Goal: Navigation & Orientation: Find specific page/section

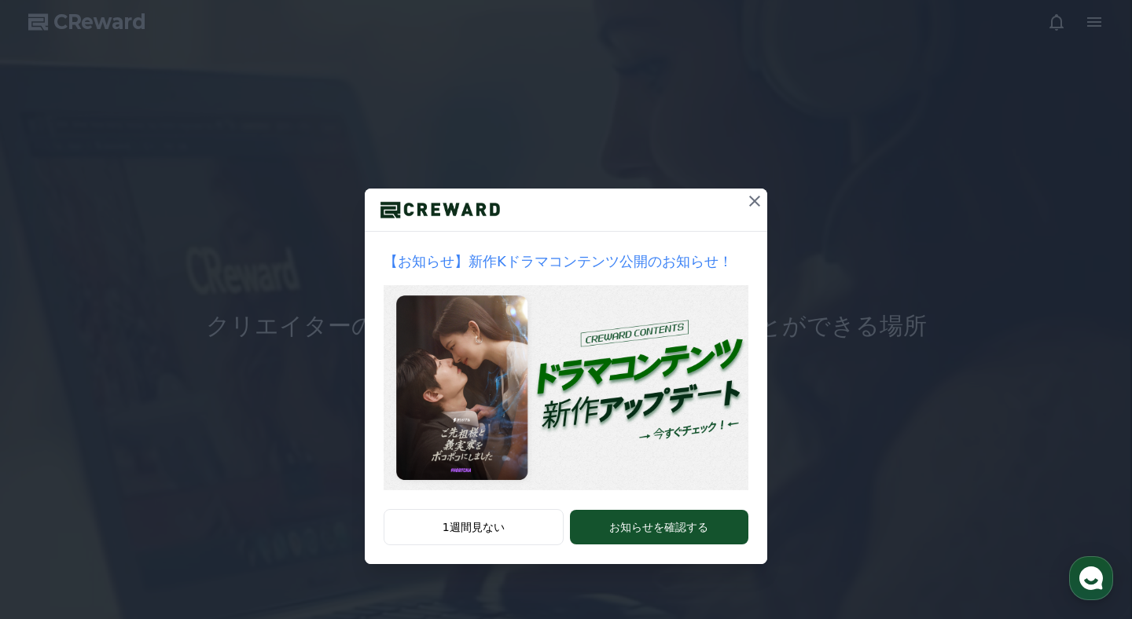
click at [758, 196] on icon at bounding box center [754, 201] width 19 height 19
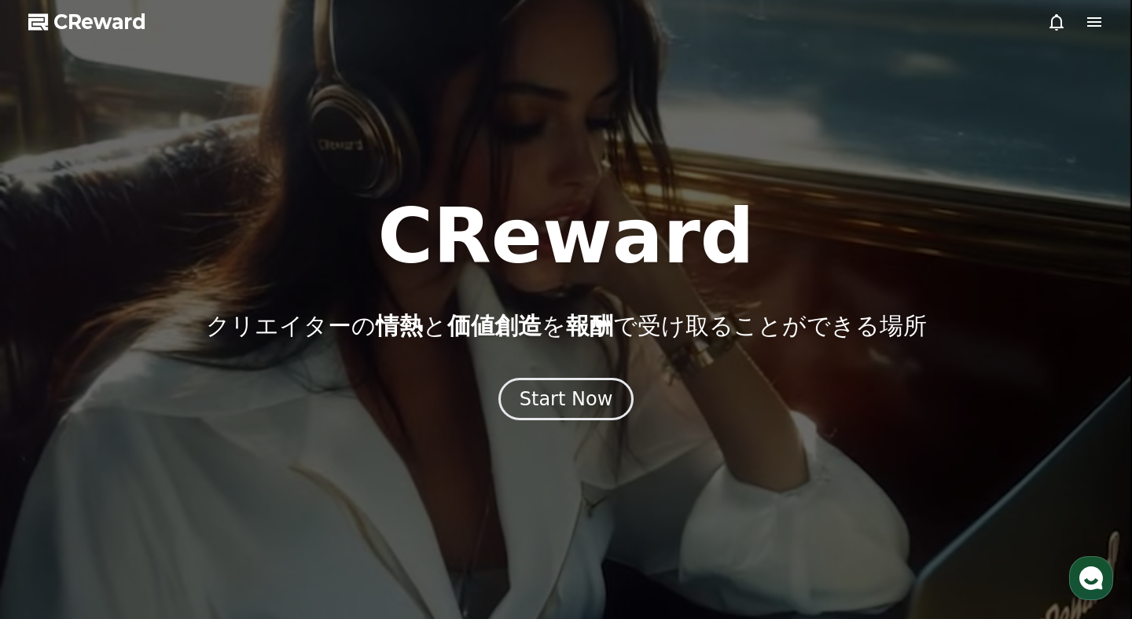
click at [1097, 28] on icon at bounding box center [1094, 22] width 19 height 19
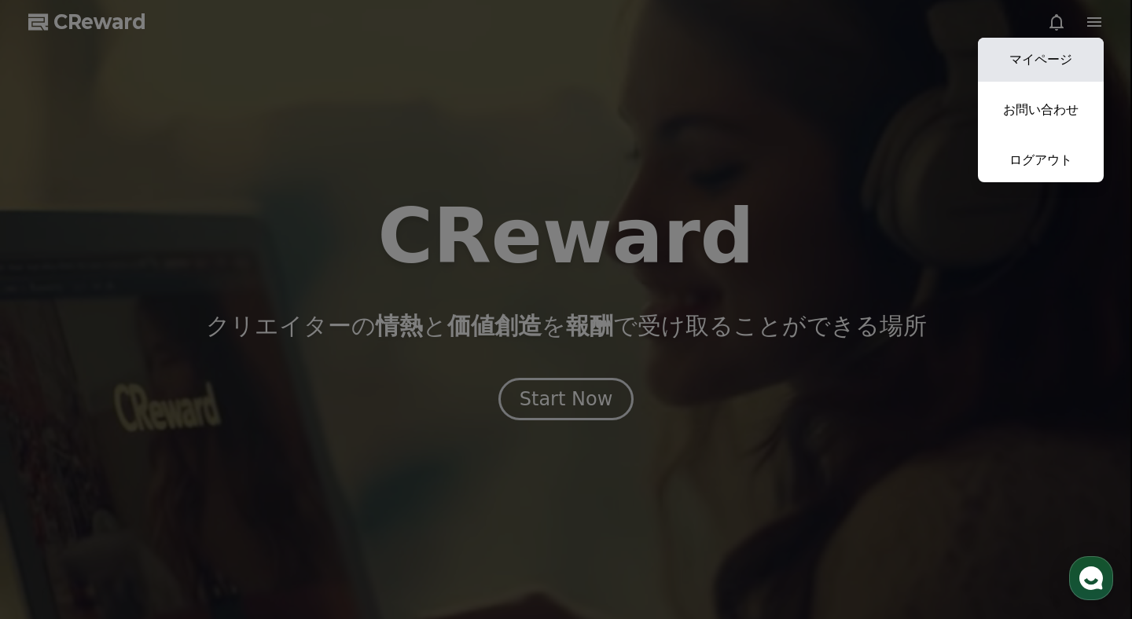
click at [1047, 47] on link "マイページ" at bounding box center [1041, 60] width 126 height 44
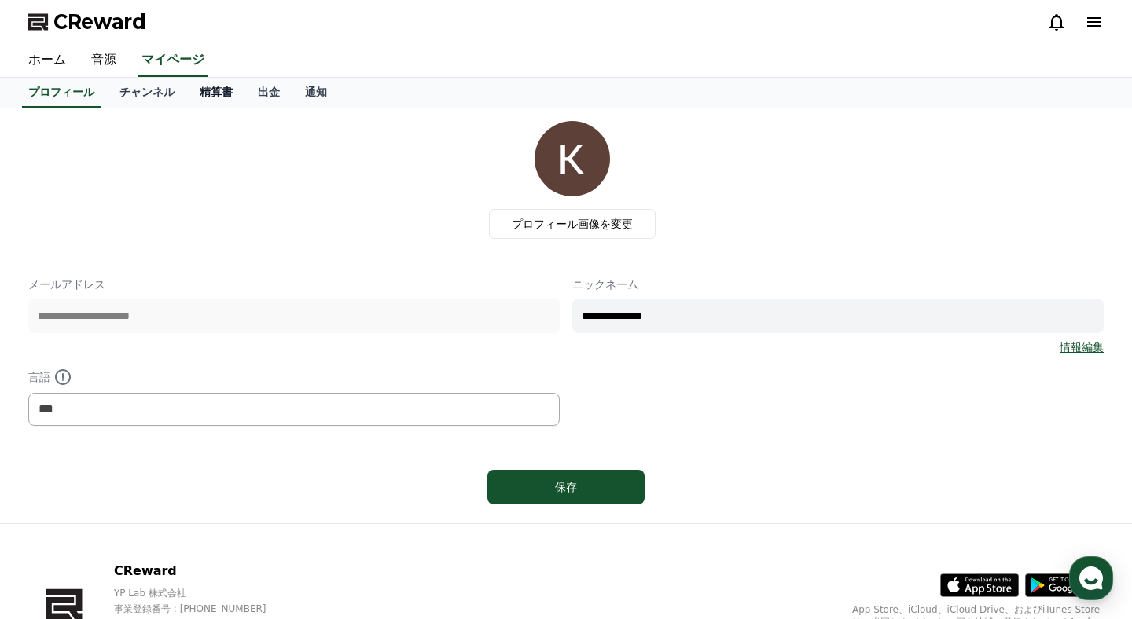
click at [215, 98] on link "精算書" at bounding box center [216, 93] width 58 height 30
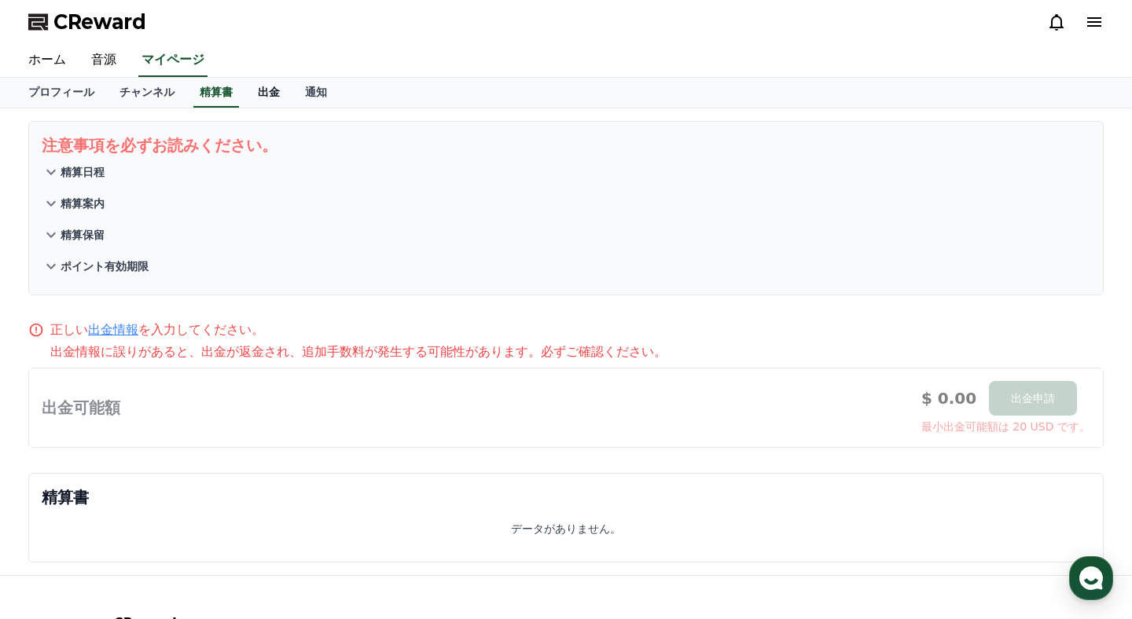
click at [267, 97] on link "出金" at bounding box center [268, 93] width 47 height 30
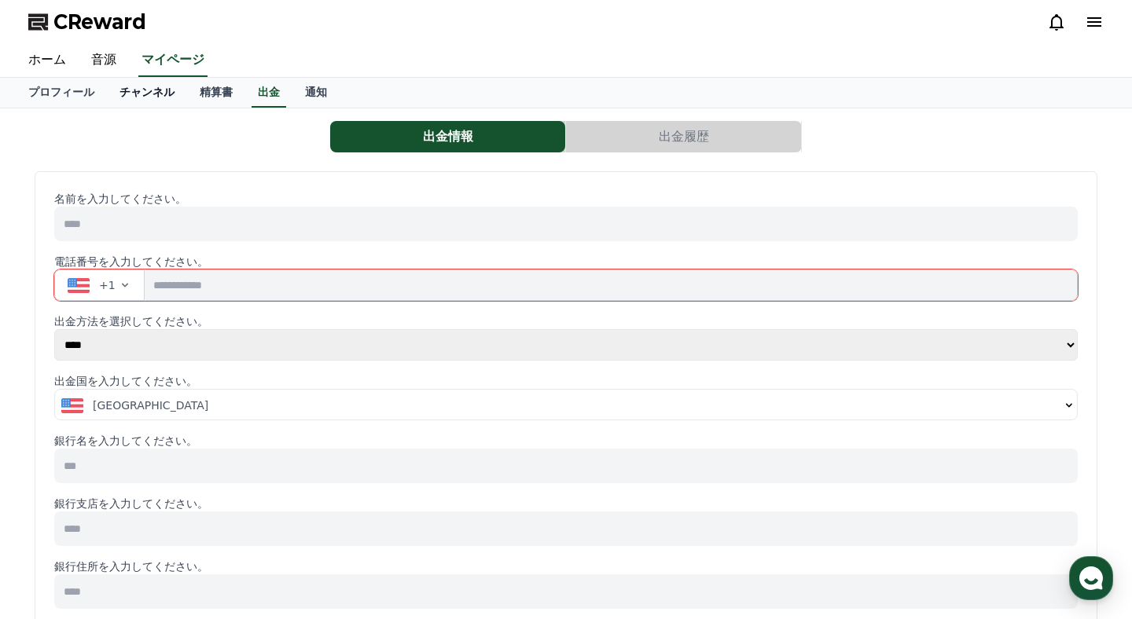
click at [137, 85] on link "チャンネル" at bounding box center [147, 93] width 80 height 30
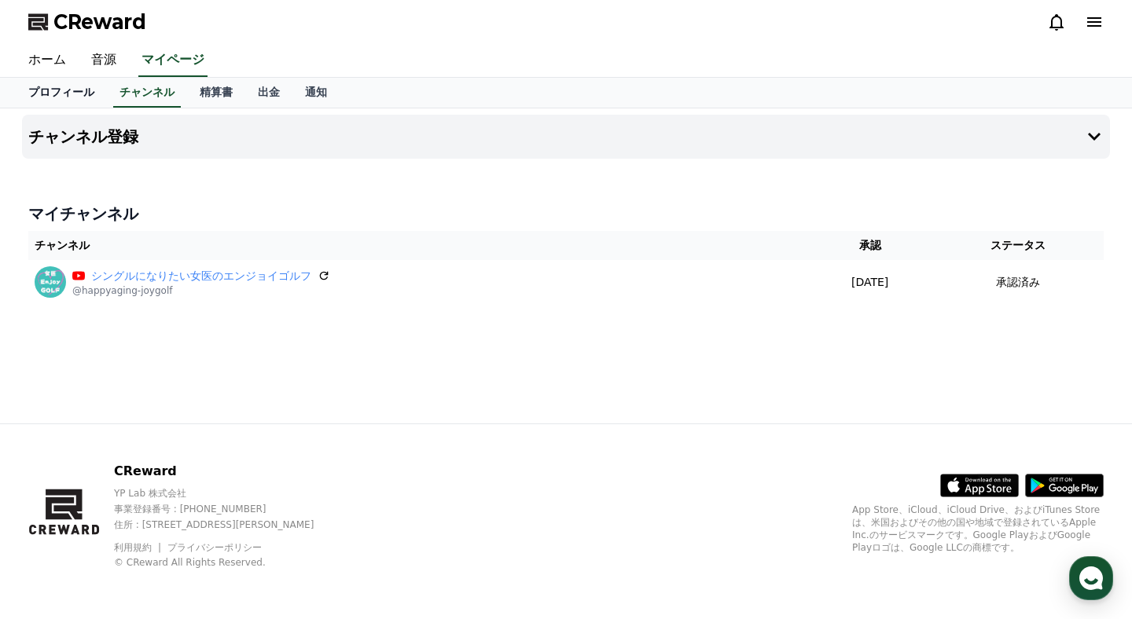
click at [79, 79] on link "プロフィール" at bounding box center [61, 93] width 91 height 30
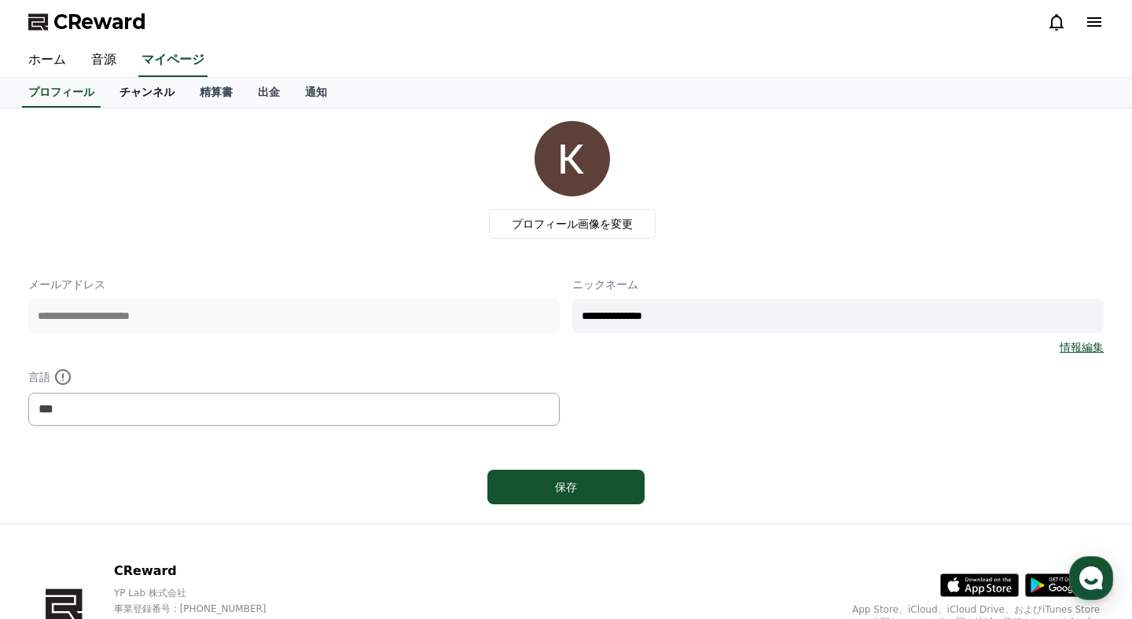
click at [130, 85] on link "チャンネル" at bounding box center [147, 93] width 80 height 30
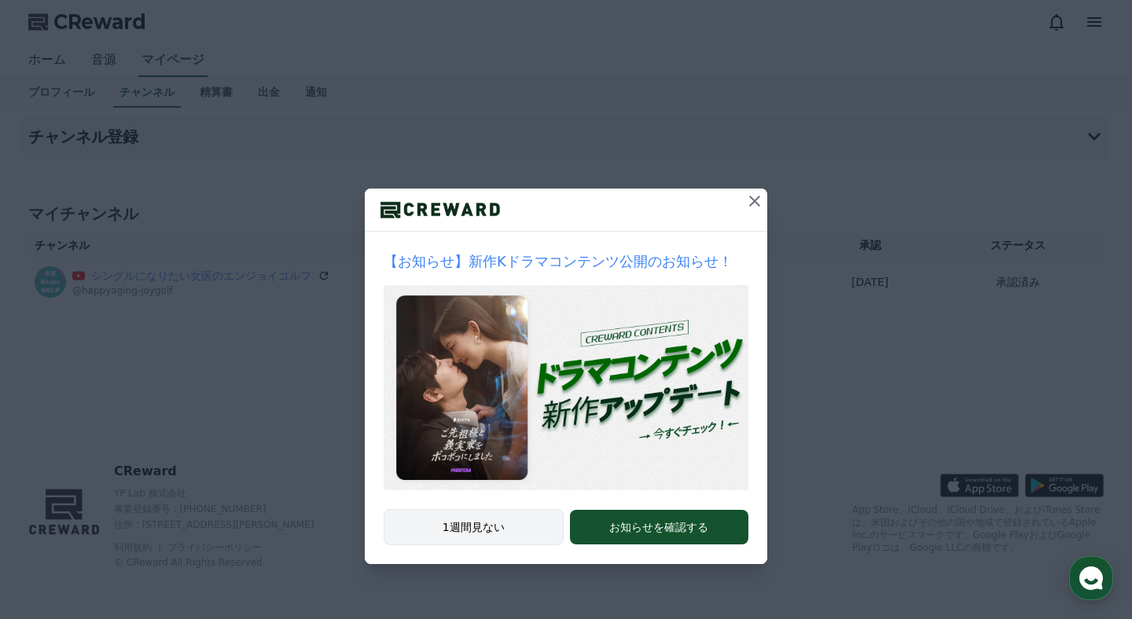
click at [472, 530] on button "1週間見ない" at bounding box center [474, 527] width 180 height 36
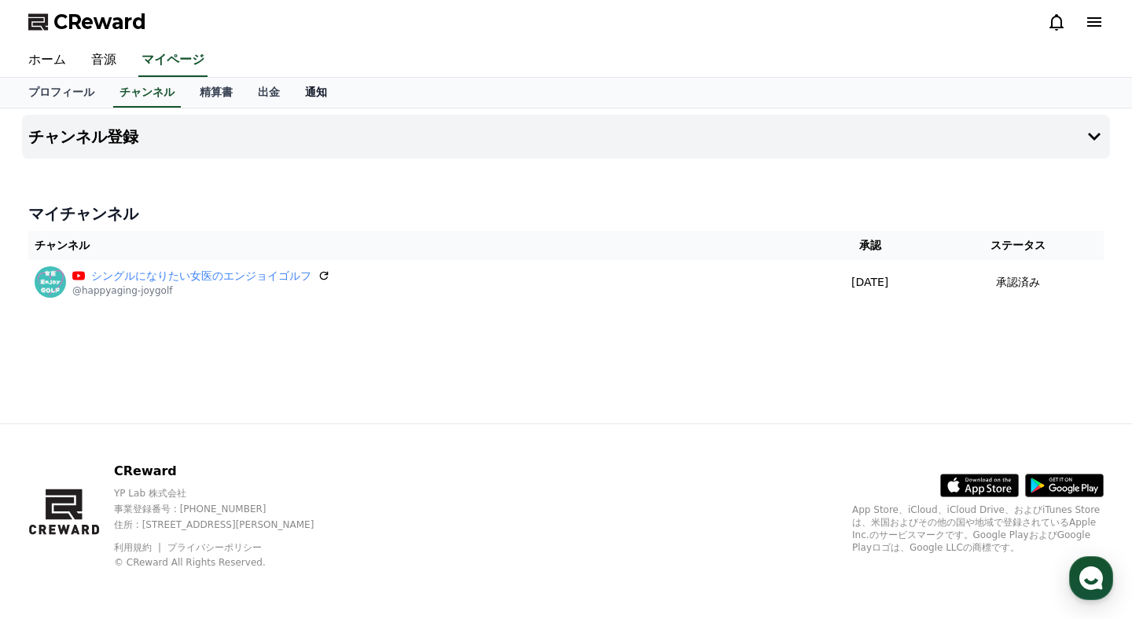
click at [314, 90] on link "通知" at bounding box center [315, 93] width 47 height 30
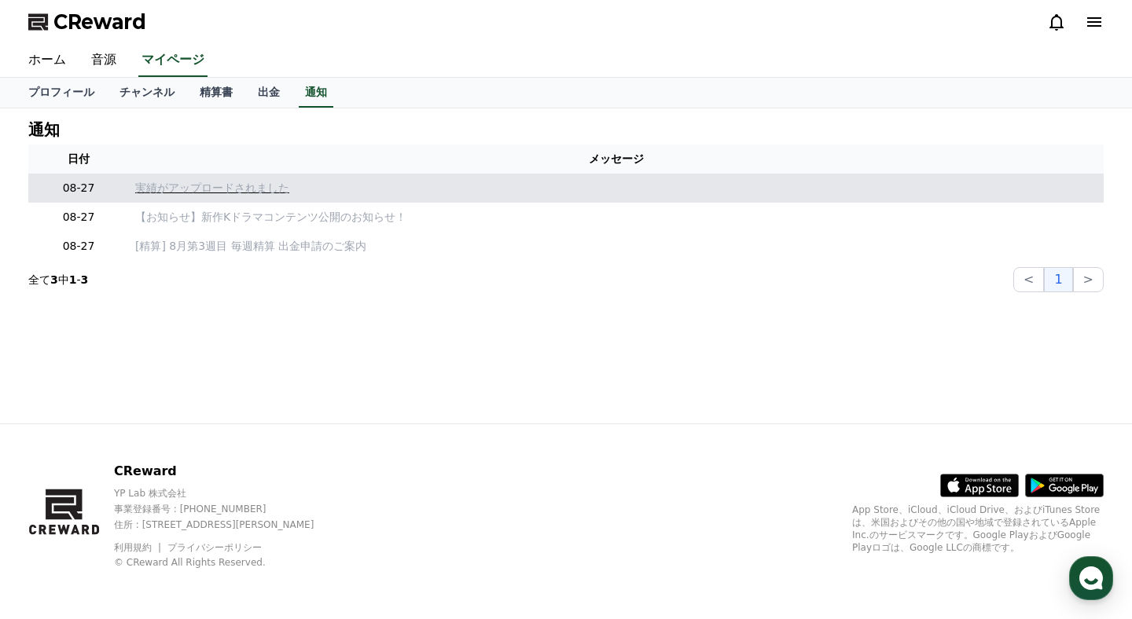
click at [173, 187] on p "実績がアップロードされました" at bounding box center [616, 188] width 962 height 17
